Goal: Information Seeking & Learning: Learn about a topic

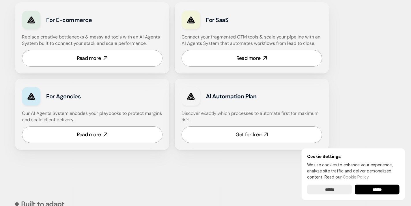
scroll to position [393, 0]
click at [213, 131] on link "Get for free" at bounding box center [252, 134] width 141 height 16
click at [92, 132] on div "Read more" at bounding box center [89, 134] width 24 height 7
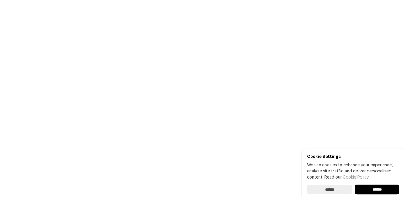
click at [318, 186] on input "******" at bounding box center [329, 189] width 45 height 10
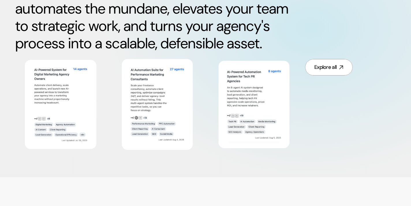
scroll to position [341, 0]
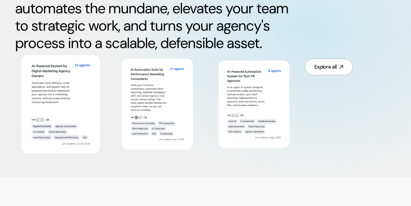
click at [71, 92] on img at bounding box center [61, 104] width 64 height 83
